Goal: Information Seeking & Learning: Find specific fact

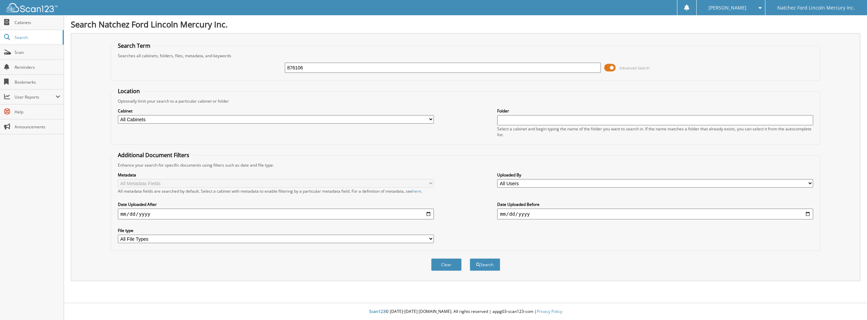
type input "876106"
click at [470, 258] on button "Search" at bounding box center [485, 264] width 30 height 13
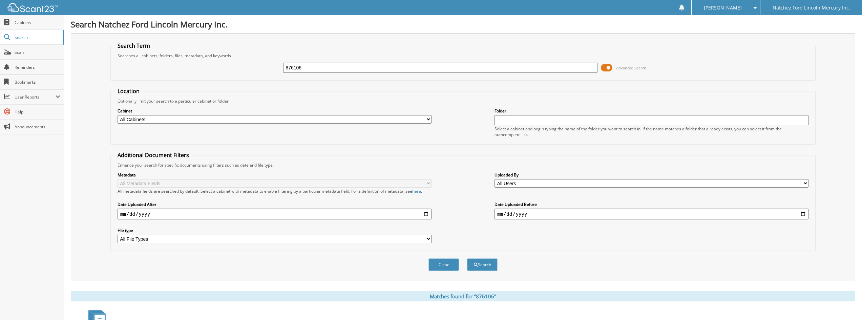
click at [340, 67] on input "876106" at bounding box center [440, 68] width 314 height 10
type input "876097"
click at [467, 258] on button "Search" at bounding box center [482, 264] width 30 height 13
click at [340, 66] on input "876097" at bounding box center [440, 68] width 314 height 10
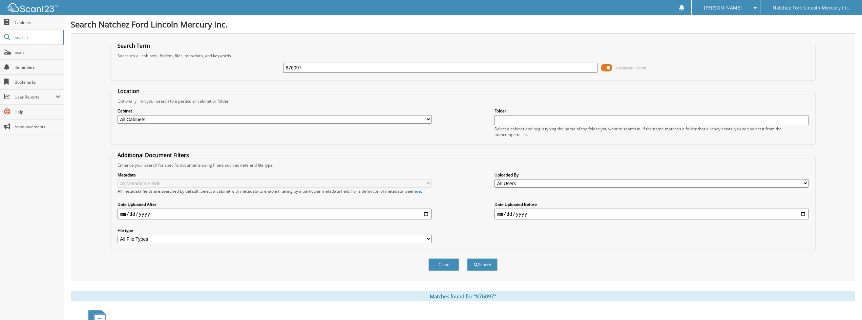
click at [340, 66] on input "876097" at bounding box center [440, 68] width 314 height 10
type input "598410"
click at [467, 258] on button "Search" at bounding box center [482, 264] width 30 height 13
click at [337, 62] on div "598410" at bounding box center [440, 68] width 314 height 12
click at [335, 70] on input "598410" at bounding box center [440, 68] width 314 height 10
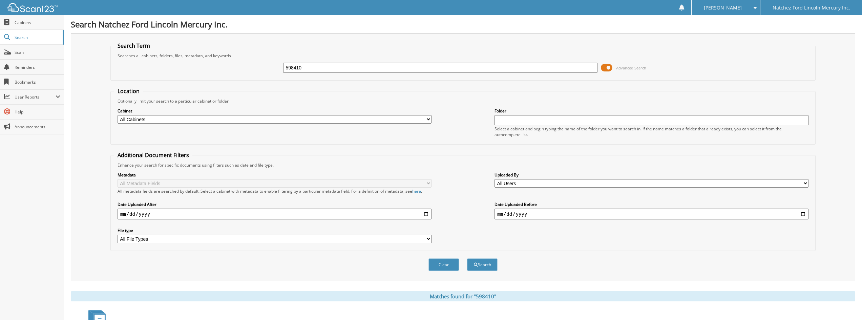
click at [335, 70] on input "598410" at bounding box center [440, 68] width 314 height 10
type input "099860"
click at [467, 258] on button "Search" at bounding box center [482, 264] width 30 height 13
click at [342, 64] on input "099860" at bounding box center [440, 68] width 314 height 10
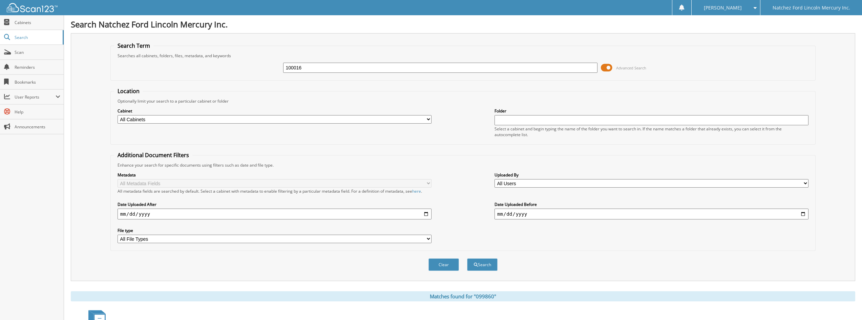
type input "100016"
click at [467, 258] on button "Search" at bounding box center [482, 264] width 30 height 13
click at [344, 70] on input "100016" at bounding box center [440, 68] width 314 height 10
type input "e01897"
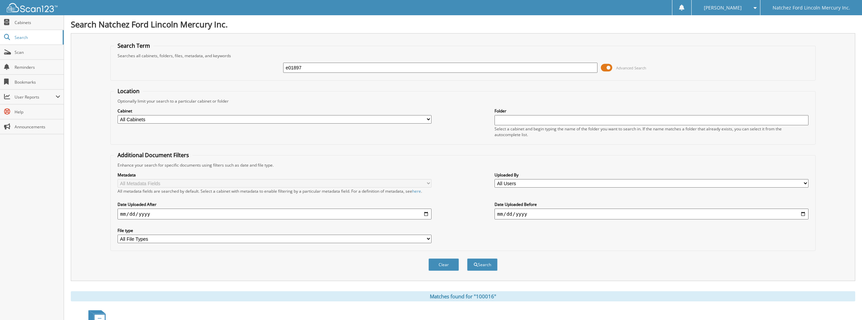
click at [467, 258] on button "Search" at bounding box center [482, 264] width 30 height 13
click at [320, 71] on input "e01897" at bounding box center [440, 68] width 314 height 10
type input "166605"
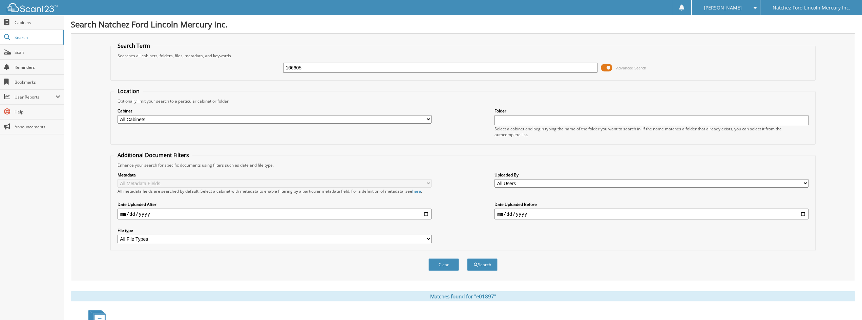
click at [467, 258] on button "Search" at bounding box center [482, 264] width 30 height 13
click at [381, 69] on input "166605" at bounding box center [440, 68] width 314 height 10
type input "19338"
click at [467, 258] on button "Search" at bounding box center [482, 264] width 30 height 13
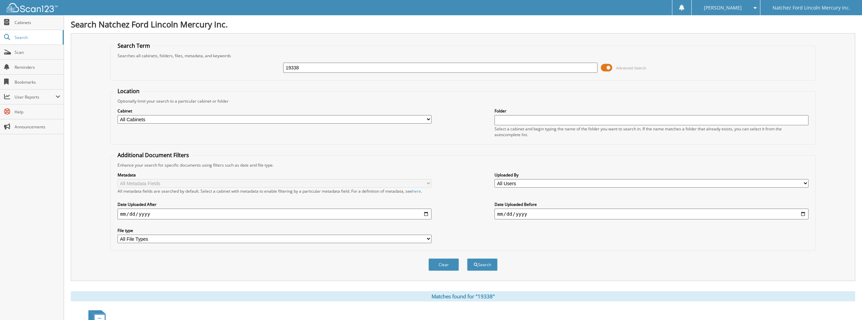
click at [306, 65] on input "19338" at bounding box center [440, 68] width 314 height 10
click at [307, 65] on input "19338" at bounding box center [440, 68] width 314 height 10
type input "A19338"
click at [467, 258] on button "Search" at bounding box center [482, 264] width 30 height 13
click at [373, 69] on input "A19338" at bounding box center [440, 68] width 314 height 10
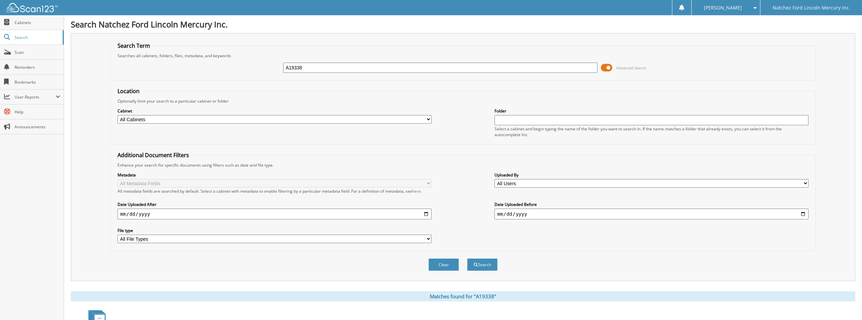
click at [373, 69] on input "A19338" at bounding box center [440, 68] width 314 height 10
type input "040336"
click at [467, 258] on button "Search" at bounding box center [482, 264] width 30 height 13
click at [371, 63] on input "040336" at bounding box center [440, 68] width 314 height 10
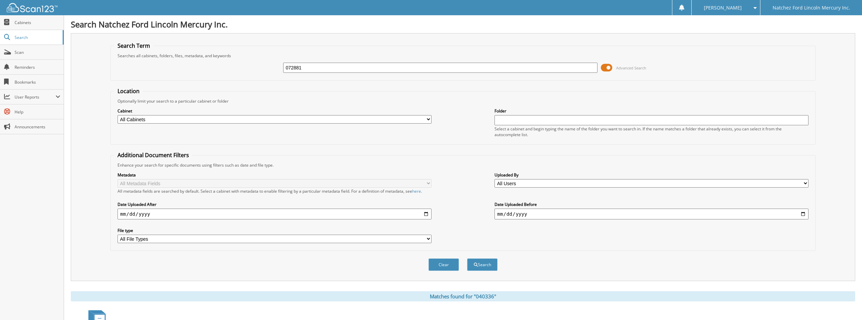
type input "072881"
click at [467, 258] on button "Search" at bounding box center [482, 264] width 30 height 13
click at [418, 70] on input "072881" at bounding box center [440, 68] width 314 height 10
type input "E55683"
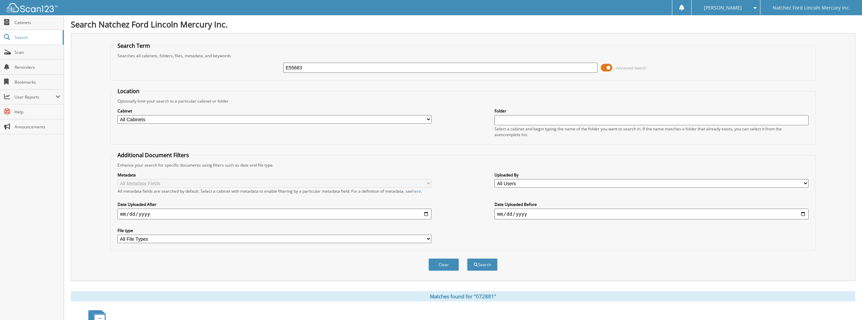
click at [467, 258] on button "Search" at bounding box center [482, 264] width 30 height 13
click at [420, 70] on input "E55683" at bounding box center [440, 68] width 314 height 10
type input "177259"
click at [467, 258] on button "Search" at bounding box center [482, 264] width 30 height 13
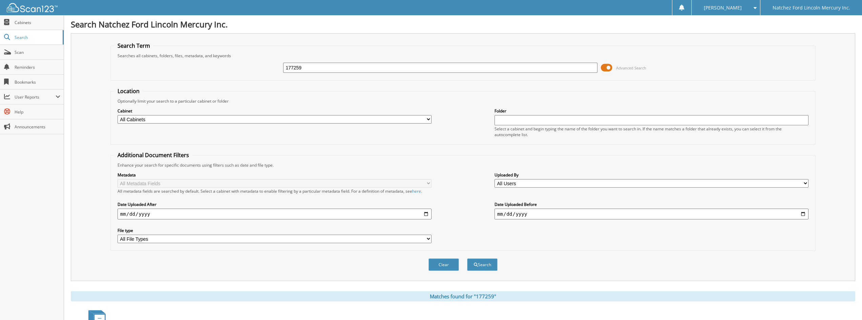
click at [375, 66] on input "177259" at bounding box center [440, 68] width 314 height 10
type input "559259"
click at [467, 258] on button "Search" at bounding box center [482, 264] width 30 height 13
click at [324, 67] on input "559259" at bounding box center [440, 68] width 314 height 10
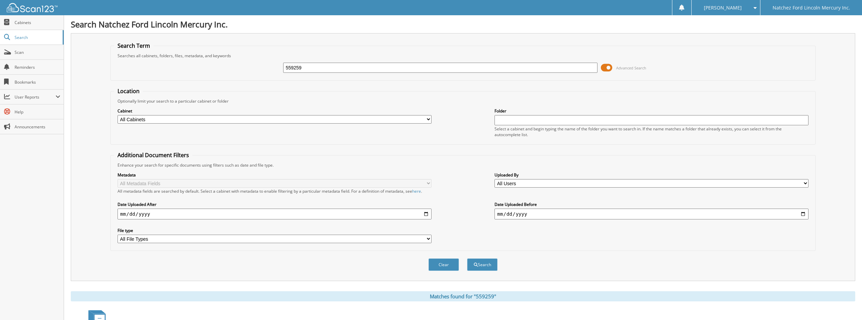
click at [324, 67] on input "559259" at bounding box center [440, 68] width 314 height 10
type input "381387"
click at [467, 258] on button "Search" at bounding box center [482, 264] width 30 height 13
click at [312, 68] on input "381387" at bounding box center [440, 68] width 314 height 10
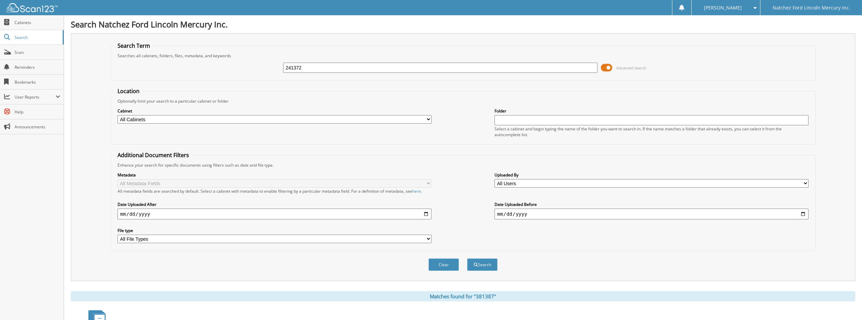
type input "241372"
click at [467, 258] on button "Search" at bounding box center [482, 264] width 30 height 13
click at [326, 70] on input "241372" at bounding box center [440, 68] width 314 height 10
type input "129189"
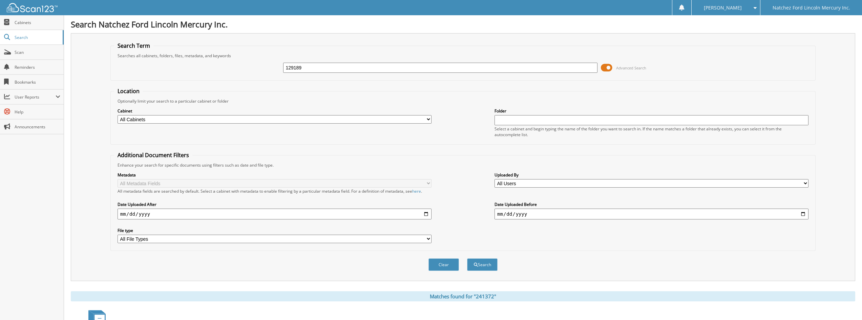
click at [467, 258] on button "Search" at bounding box center [482, 264] width 30 height 13
click at [352, 68] on input "129189" at bounding box center [440, 68] width 314 height 10
type input "734389"
click at [467, 258] on button "Search" at bounding box center [482, 264] width 30 height 13
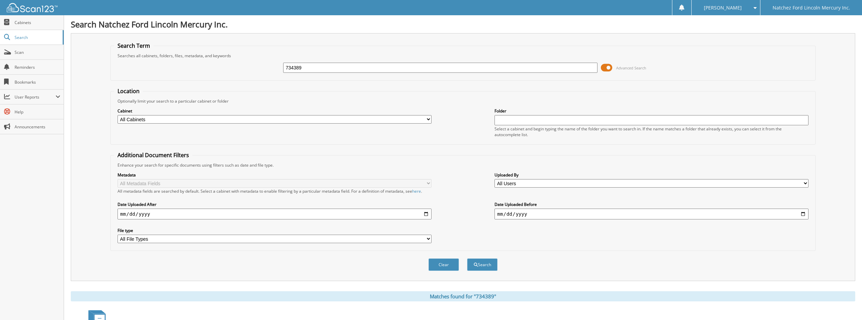
click at [322, 70] on input "734389" at bounding box center [440, 68] width 314 height 10
type input "556684"
click at [467, 258] on button "Search" at bounding box center [482, 264] width 30 height 13
click at [333, 67] on input "556684" at bounding box center [440, 68] width 314 height 10
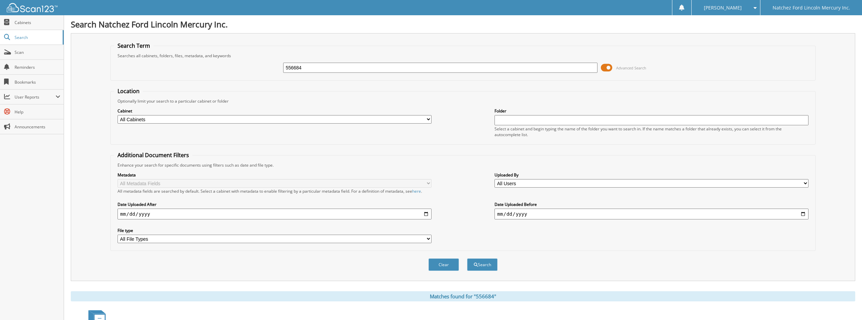
click at [333, 67] on input "556684" at bounding box center [440, 68] width 314 height 10
type input "B17835"
click at [467, 258] on button "Search" at bounding box center [482, 264] width 30 height 13
drag, startPoint x: 343, startPoint y: 62, endPoint x: 343, endPoint y: 68, distance: 6.1
click at [343, 64] on div "B17835" at bounding box center [440, 68] width 314 height 12
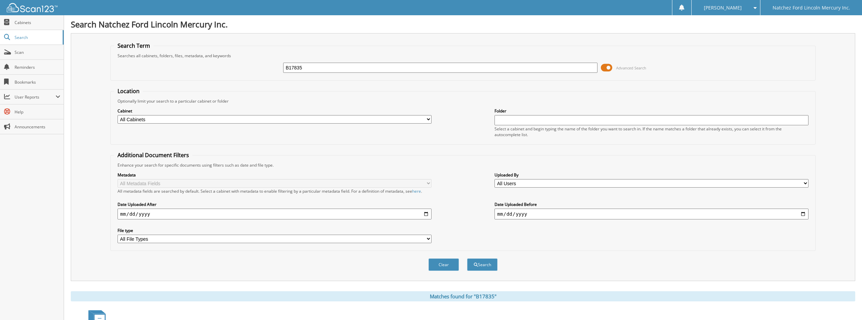
click at [343, 74] on div "B17835 Advanced Search" at bounding box center [463, 68] width 698 height 18
click at [343, 70] on input "B17835" at bounding box center [440, 68] width 314 height 10
type input "208962"
click at [467, 258] on button "Search" at bounding box center [482, 264] width 30 height 13
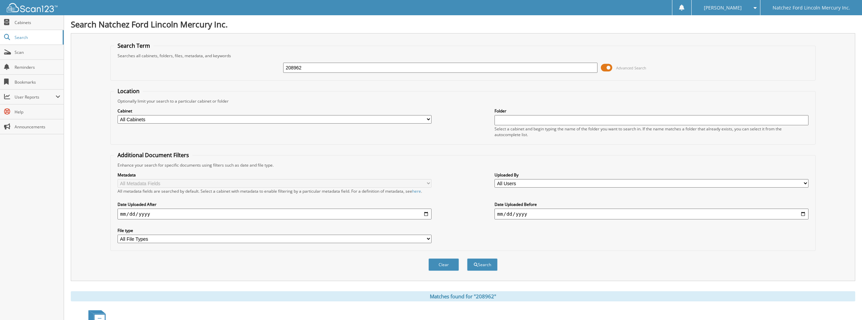
click at [321, 68] on input "208962" at bounding box center [440, 68] width 314 height 10
type input "118429"
click at [467, 258] on button "Search" at bounding box center [482, 264] width 30 height 13
click at [320, 68] on input "118429" at bounding box center [440, 68] width 314 height 10
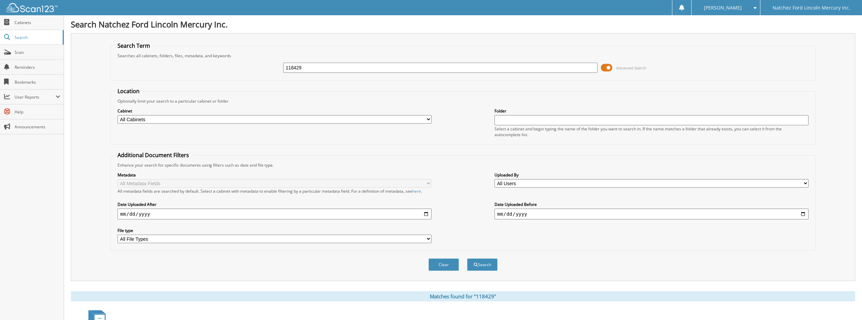
click at [320, 68] on input "118429" at bounding box center [440, 68] width 314 height 10
type input "B06111"
click at [467, 258] on button "Search" at bounding box center [482, 264] width 30 height 13
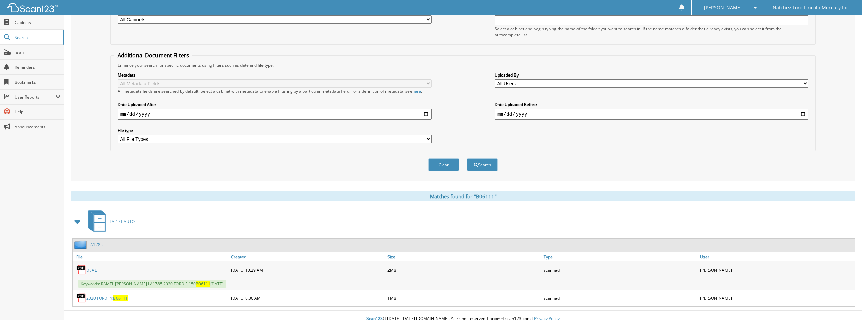
scroll to position [107, 0]
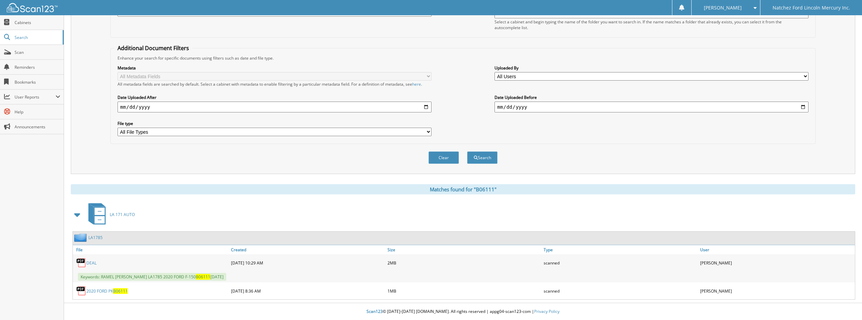
click at [707, 133] on div "Metadata All Metadata Fields All metadata fields are searched by default. Selec…" at bounding box center [463, 100] width 698 height 79
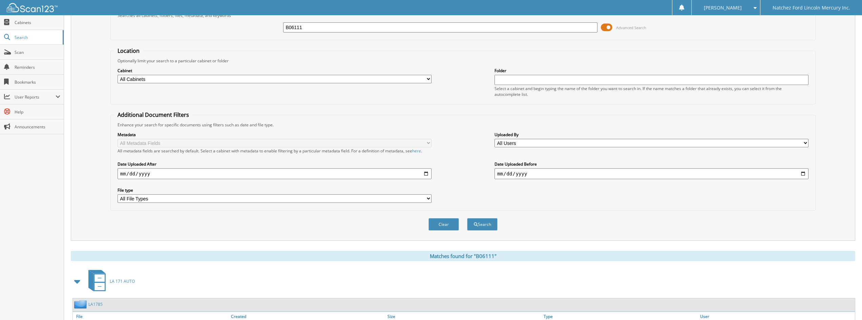
scroll to position [0, 0]
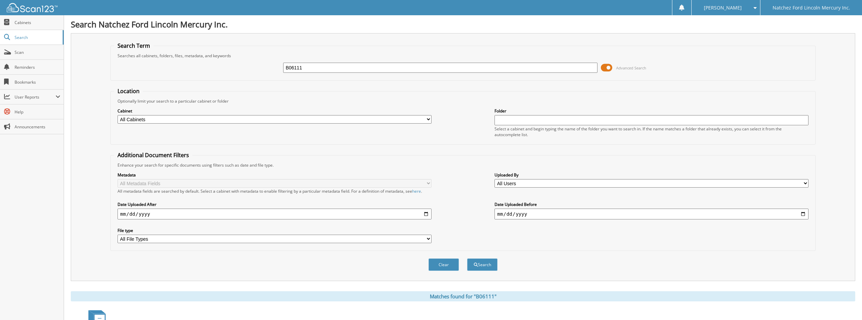
click at [387, 68] on input "B06111" at bounding box center [440, 68] width 314 height 10
type input "288617"
click at [467, 258] on button "Search" at bounding box center [482, 264] width 30 height 13
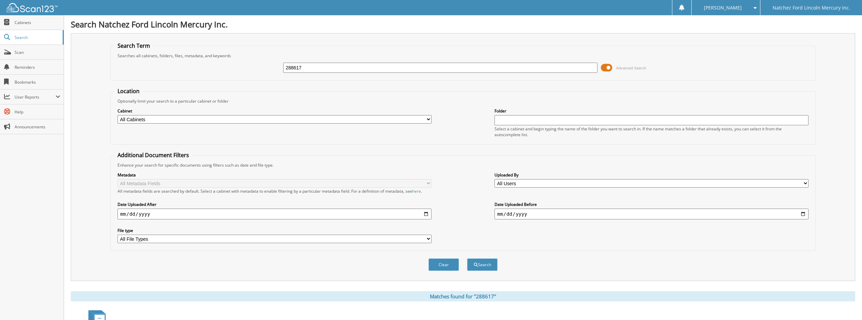
click at [399, 69] on input "288617" at bounding box center [440, 68] width 314 height 10
type input "D11888"
click at [467, 258] on button "Search" at bounding box center [482, 264] width 30 height 13
click at [341, 64] on input "D11888" at bounding box center [440, 68] width 314 height 10
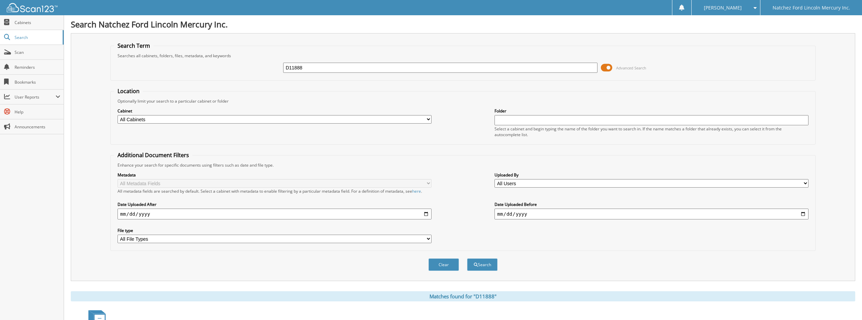
click at [341, 64] on input "D11888" at bounding box center [440, 68] width 314 height 10
type input "D40225"
click at [467, 258] on button "Search" at bounding box center [482, 264] width 30 height 13
click at [389, 70] on input "D40225" at bounding box center [440, 68] width 314 height 10
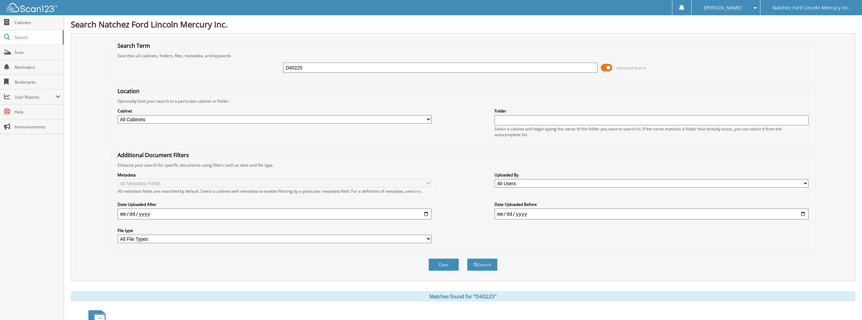
type input "6"
type input "206717"
click at [467, 258] on button "Search" at bounding box center [482, 264] width 30 height 13
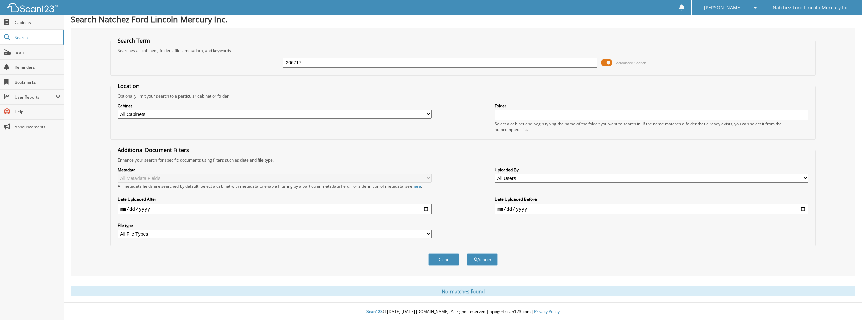
scroll to position [5, 0]
click at [421, 65] on input "206717" at bounding box center [440, 63] width 314 height 10
type input "LA1811"
click at [467, 253] on button "Search" at bounding box center [482, 259] width 30 height 13
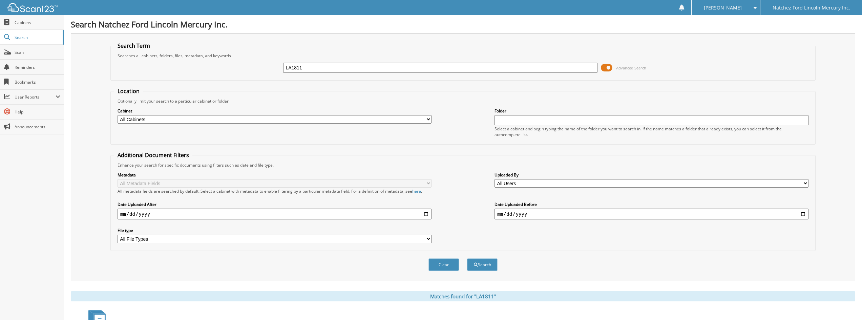
click at [422, 69] on input "LA1811" at bounding box center [440, 68] width 314 height 10
type input "260717"
click at [467, 258] on button "Search" at bounding box center [482, 264] width 30 height 13
click at [333, 65] on input "260717" at bounding box center [440, 68] width 314 height 10
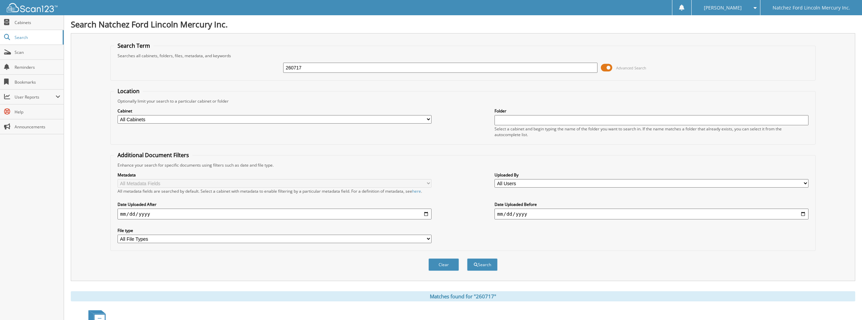
click at [333, 65] on input "260717" at bounding box center [440, 68] width 314 height 10
type input "303266"
click at [467, 258] on button "Search" at bounding box center [482, 264] width 30 height 13
click at [333, 65] on input "303266" at bounding box center [440, 68] width 314 height 10
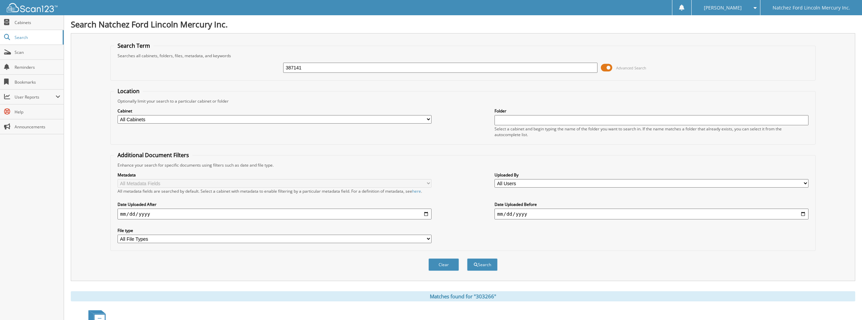
type input "387141"
click at [467, 258] on button "Search" at bounding box center [482, 264] width 30 height 13
click at [342, 68] on input "387141" at bounding box center [440, 68] width 314 height 10
type input "097965"
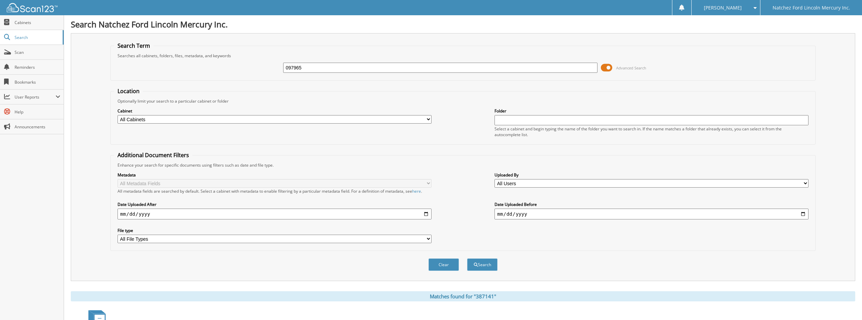
click at [467, 258] on button "Search" at bounding box center [482, 264] width 30 height 13
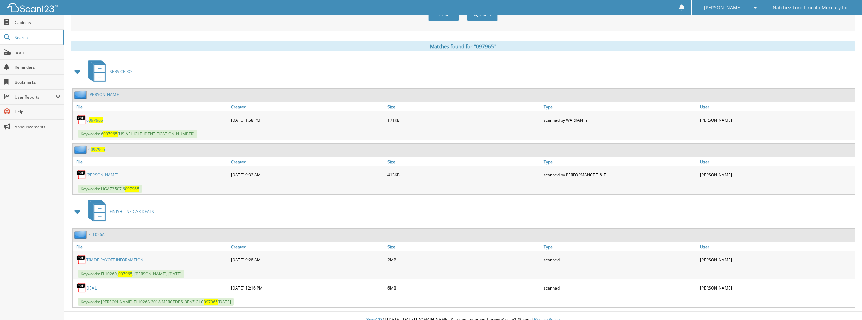
scroll to position [258, 0]
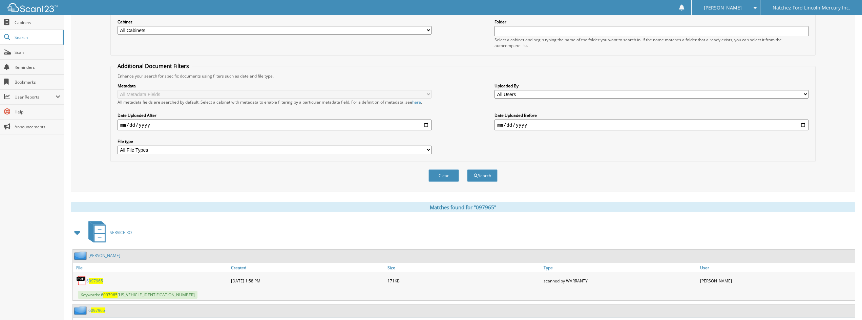
click at [581, 149] on div "Metadata All Metadata Fields All metadata fields are searched by default. Selec…" at bounding box center [463, 118] width 698 height 79
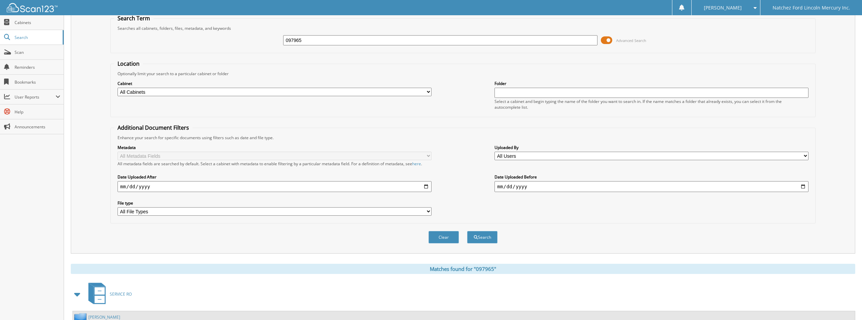
scroll to position [0, 0]
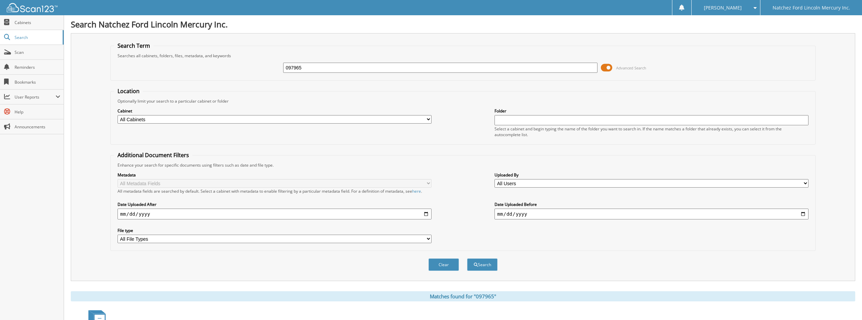
click at [377, 68] on input "097965" at bounding box center [440, 68] width 314 height 10
type input "139816"
click at [467, 258] on button "Search" at bounding box center [482, 264] width 30 height 13
click at [317, 70] on input "139816" at bounding box center [440, 68] width 314 height 10
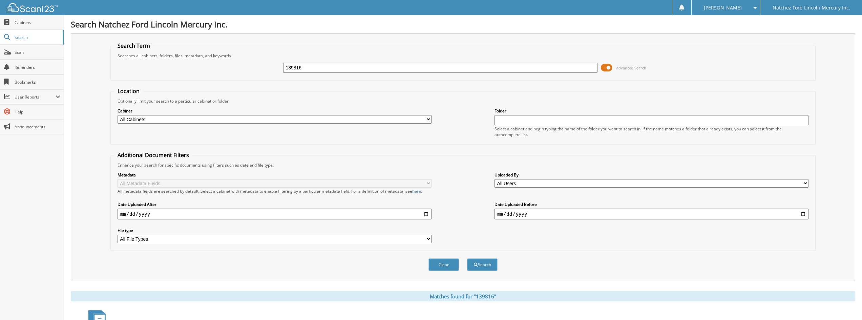
click at [317, 70] on input "139816" at bounding box center [440, 68] width 314 height 10
click at [328, 40] on div "Search Term Searches all cabinets, folders, files, metadata, and keywords 13981…" at bounding box center [463, 157] width 784 height 248
click at [368, 63] on input "139816" at bounding box center [440, 68] width 314 height 10
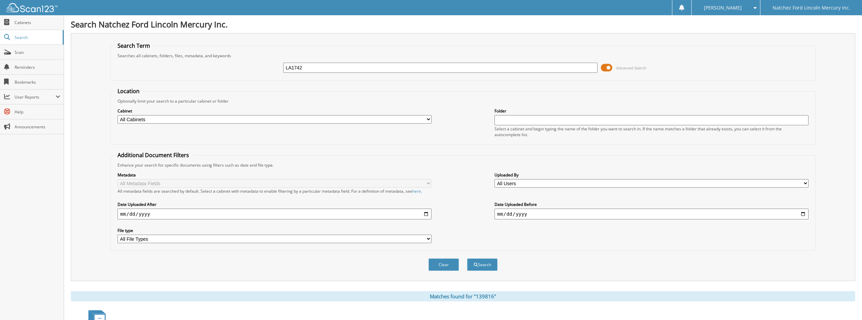
type input "LA1742"
click at [467, 258] on button "Search" at bounding box center [482, 264] width 30 height 13
click at [376, 66] on input "LA1742" at bounding box center [440, 68] width 314 height 10
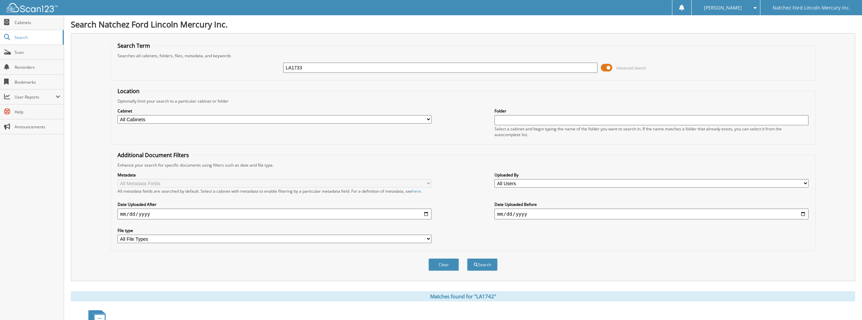
type input "LA1733"
click at [467, 258] on button "Search" at bounding box center [482, 264] width 30 height 13
click at [35, 25] on span "Cabinets" at bounding box center [38, 23] width 46 height 6
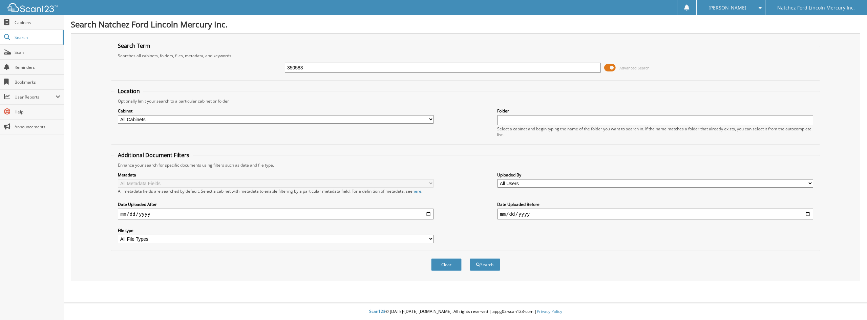
type input "350583"
click at [470, 258] on button "Search" at bounding box center [485, 264] width 30 height 13
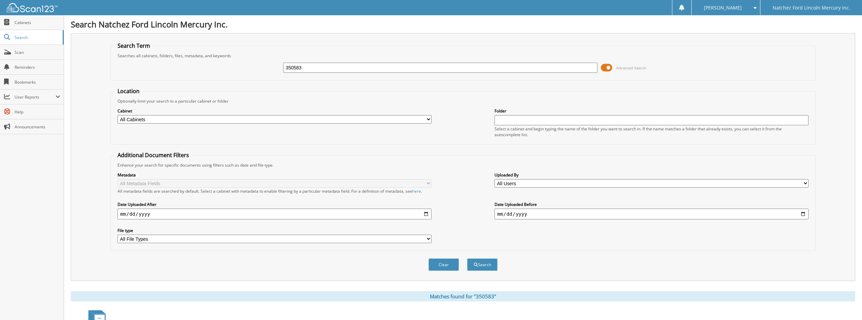
click at [305, 67] on input "350583" at bounding box center [440, 68] width 314 height 10
type input "067623"
click at [467, 258] on button "Search" at bounding box center [482, 264] width 30 height 13
click at [331, 66] on input "067623" at bounding box center [440, 68] width 314 height 10
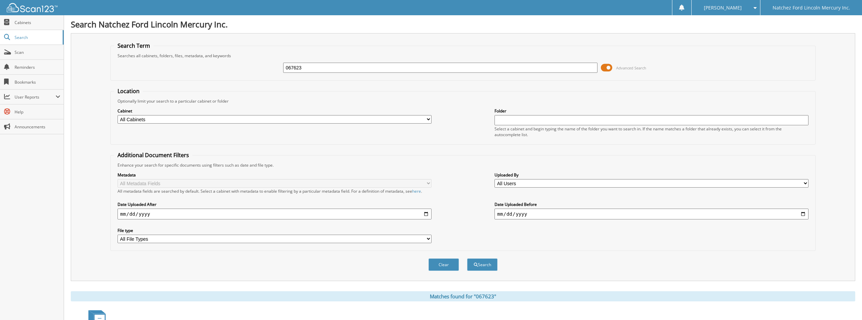
click at [331, 66] on input "067623" at bounding box center [440, 68] width 314 height 10
type input "111057"
click at [467, 258] on button "Search" at bounding box center [482, 264] width 30 height 13
click at [367, 70] on input "111057" at bounding box center [440, 68] width 314 height 10
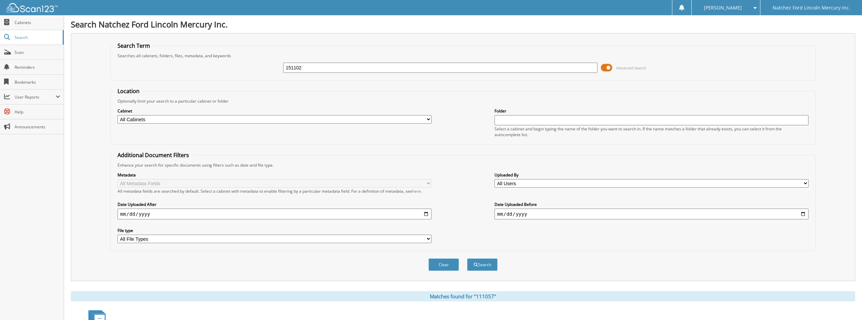
type input "151102"
click at [467, 258] on button "Search" at bounding box center [482, 264] width 30 height 13
click at [322, 65] on input "151102" at bounding box center [440, 68] width 314 height 10
type input "CB1895"
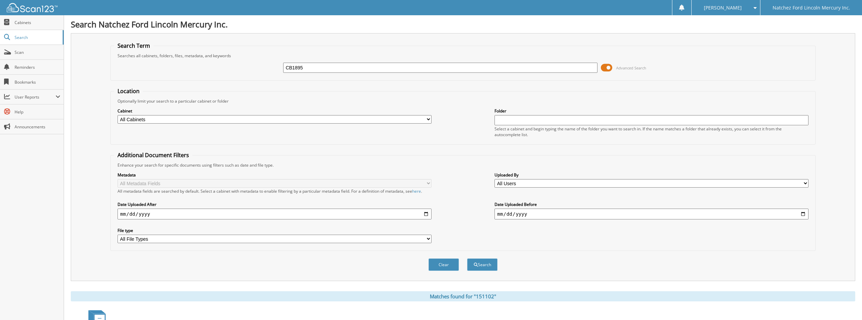
click at [467, 258] on button "Search" at bounding box center [482, 264] width 30 height 13
click at [351, 64] on input "CB1895" at bounding box center [440, 68] width 314 height 10
type input "067699"
click at [467, 258] on button "Search" at bounding box center [482, 264] width 30 height 13
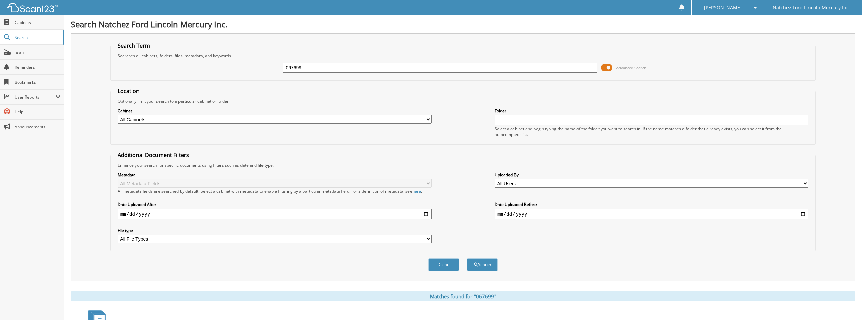
click at [354, 71] on input "067699" at bounding box center [440, 68] width 314 height 10
type input "987883"
click at [467, 258] on button "Search" at bounding box center [482, 264] width 30 height 13
click at [358, 66] on input "987883" at bounding box center [440, 68] width 314 height 10
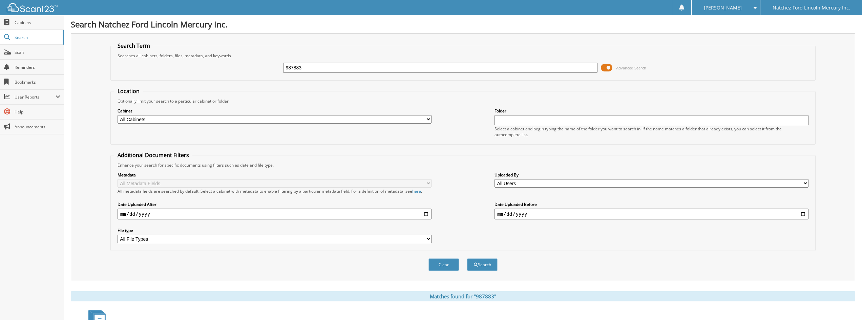
click at [358, 66] on input "987883" at bounding box center [440, 68] width 314 height 10
type input "111057"
click at [467, 258] on button "Search" at bounding box center [482, 264] width 30 height 13
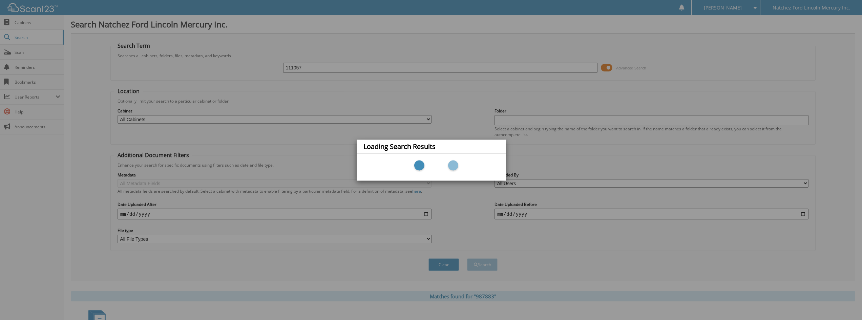
scroll to position [129, 0]
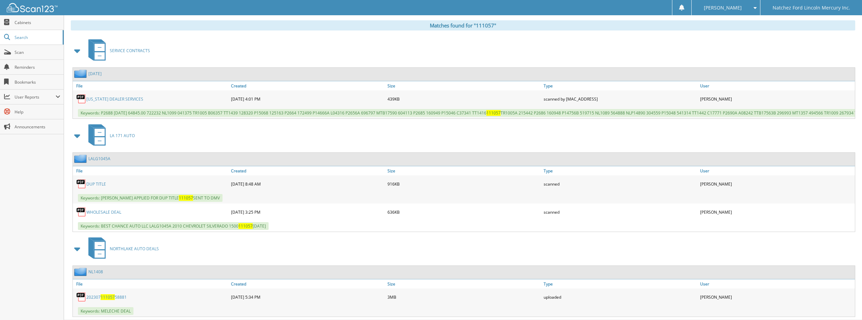
scroll to position [294, 0]
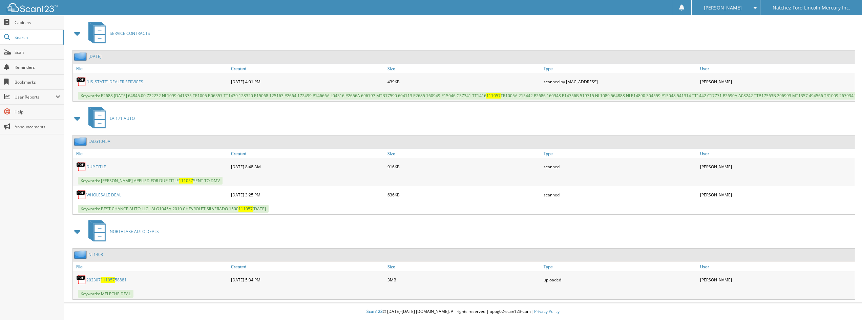
click at [93, 169] on link "DUP TITLE" at bounding box center [96, 167] width 20 height 6
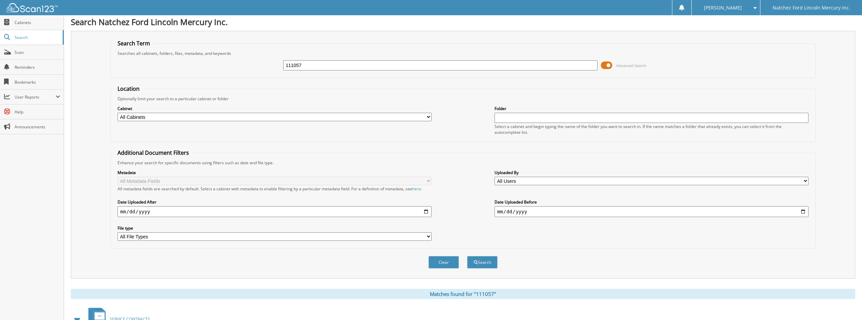
scroll to position [0, 0]
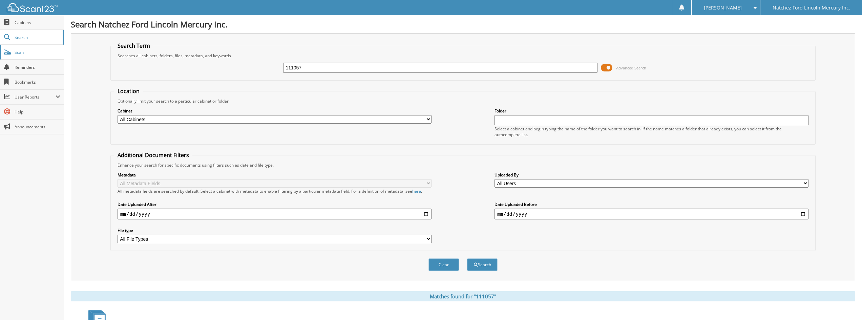
click at [42, 59] on link "Scan" at bounding box center [32, 52] width 64 height 15
